Goal: Information Seeking & Learning: Learn about a topic

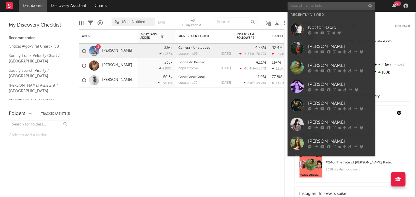
click at [326, 8] on input "text" at bounding box center [332, 5] width 88 height 7
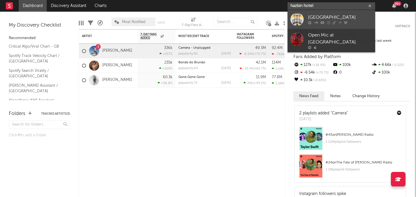
type input "hazbin hotel"
click at [337, 19] on div "[GEOGRAPHIC_DATA]" at bounding box center [340, 17] width 64 height 7
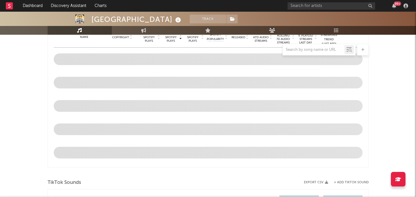
select select "1w"
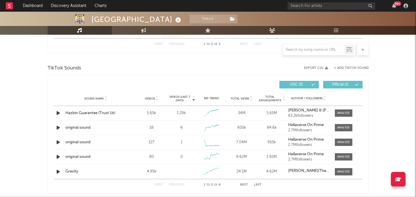
scroll to position [301, 0]
click at [95, 112] on div "Hazbin Guarantee (Trust Us)" at bounding box center [95, 113] width 61 height 6
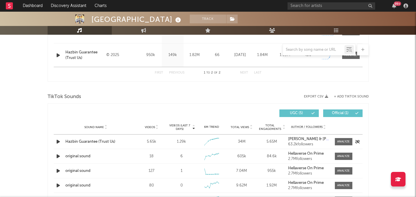
scroll to position [263, 0]
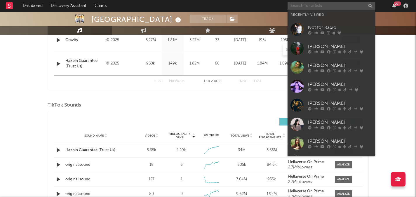
click at [318, 9] on input "text" at bounding box center [332, 5] width 88 height 7
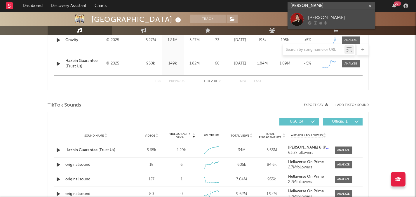
type input "[PERSON_NAME]"
click at [354, 23] on div at bounding box center [340, 23] width 64 height 4
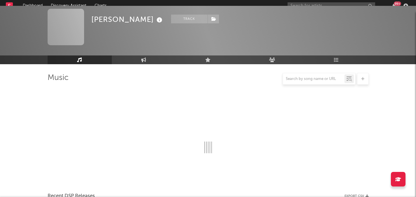
scroll to position [263, 0]
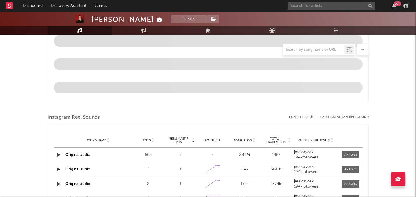
select select "1w"
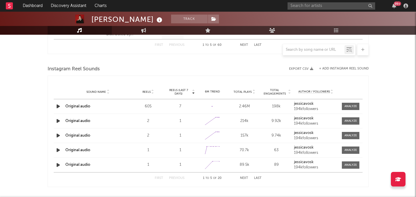
scroll to position [360, 0]
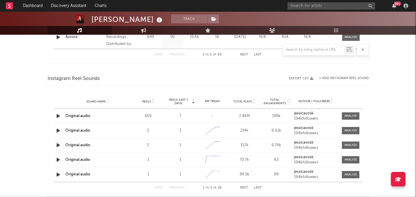
click at [63, 118] on div at bounding box center [59, 115] width 10 height 7
click at [72, 117] on link "Original audio" at bounding box center [77, 116] width 25 height 4
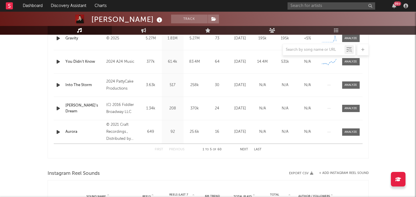
scroll to position [233, 0]
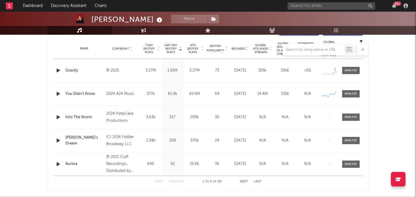
click at [86, 72] on div "Gravity" at bounding box center [84, 71] width 38 height 6
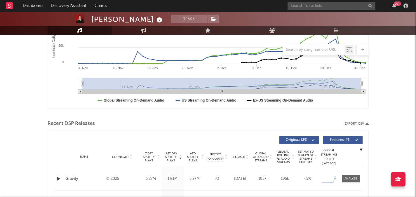
scroll to position [124, 0]
